Goal: Find contact information: Obtain details needed to contact an individual or organization

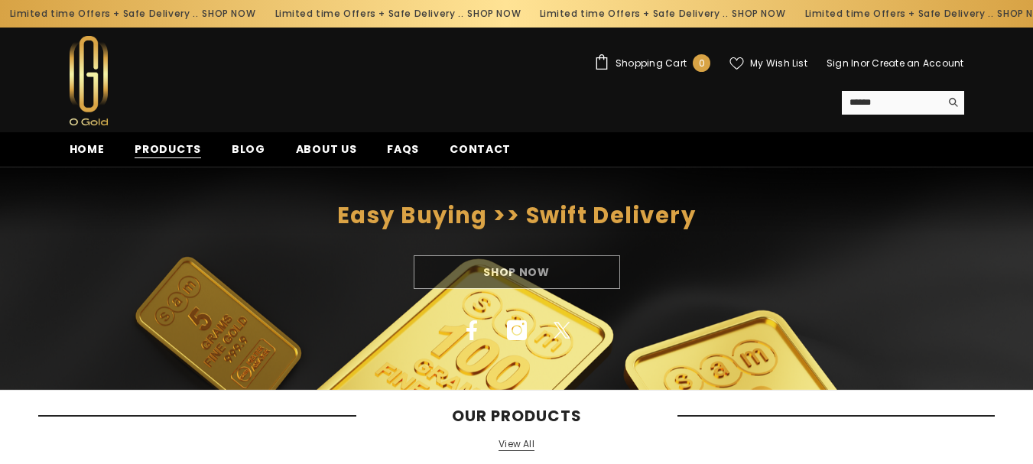
click at [167, 148] on span "Products" at bounding box center [168, 149] width 67 height 16
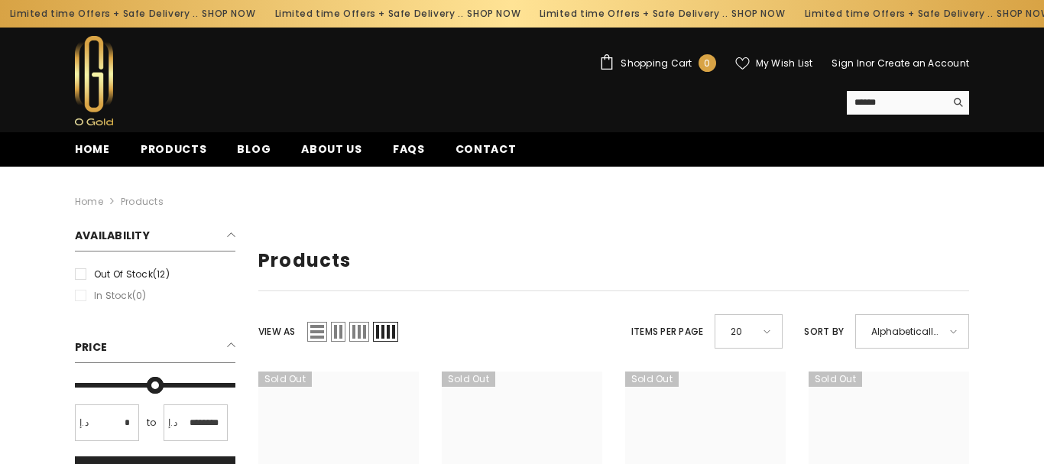
type input "*"
type input "*******"
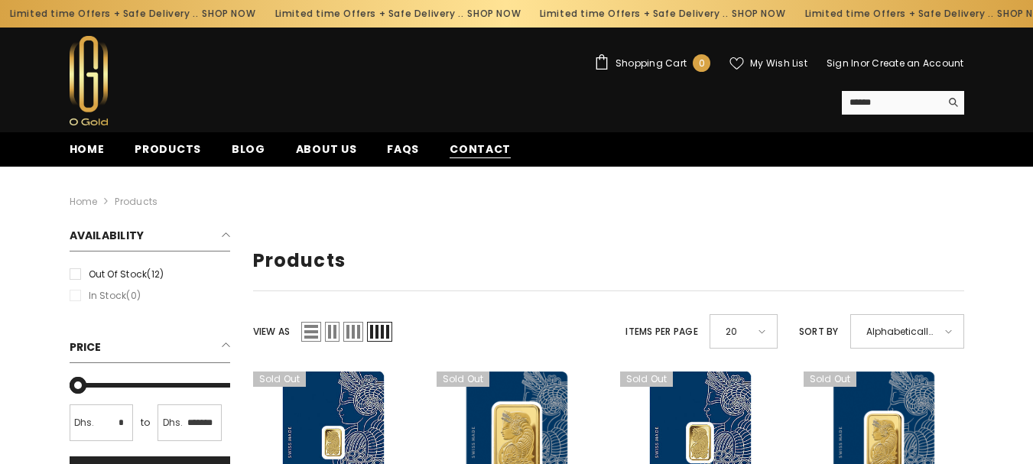
click at [476, 148] on span "Contact" at bounding box center [479, 149] width 61 height 16
